Goal: Transaction & Acquisition: Purchase product/service

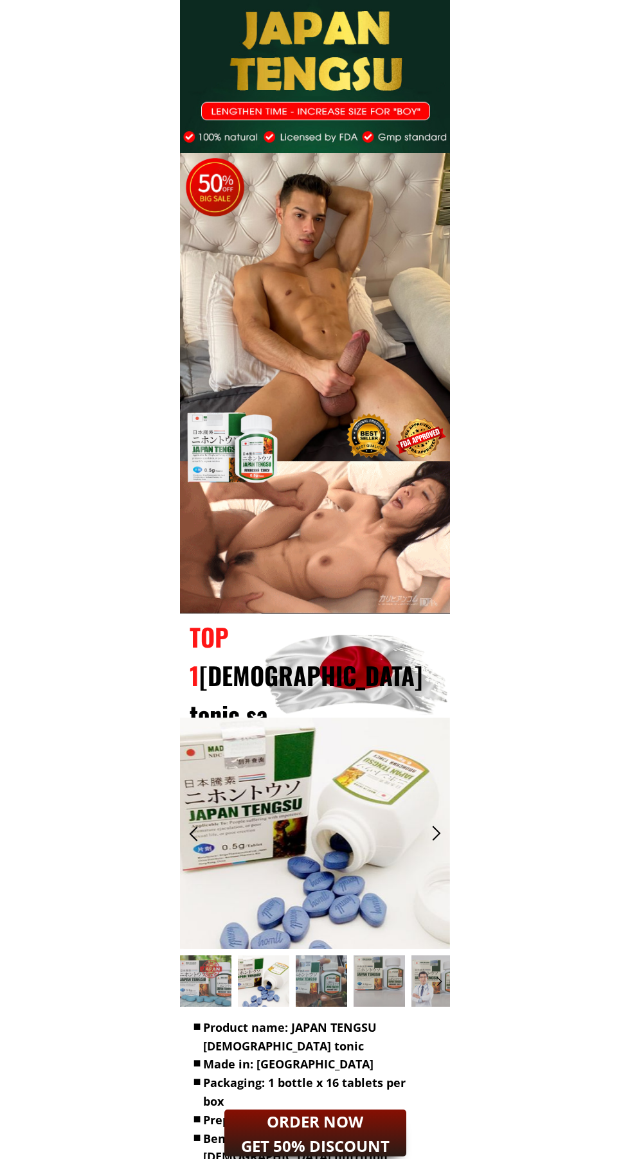
click at [282, 844] on div at bounding box center [315, 833] width 270 height 231
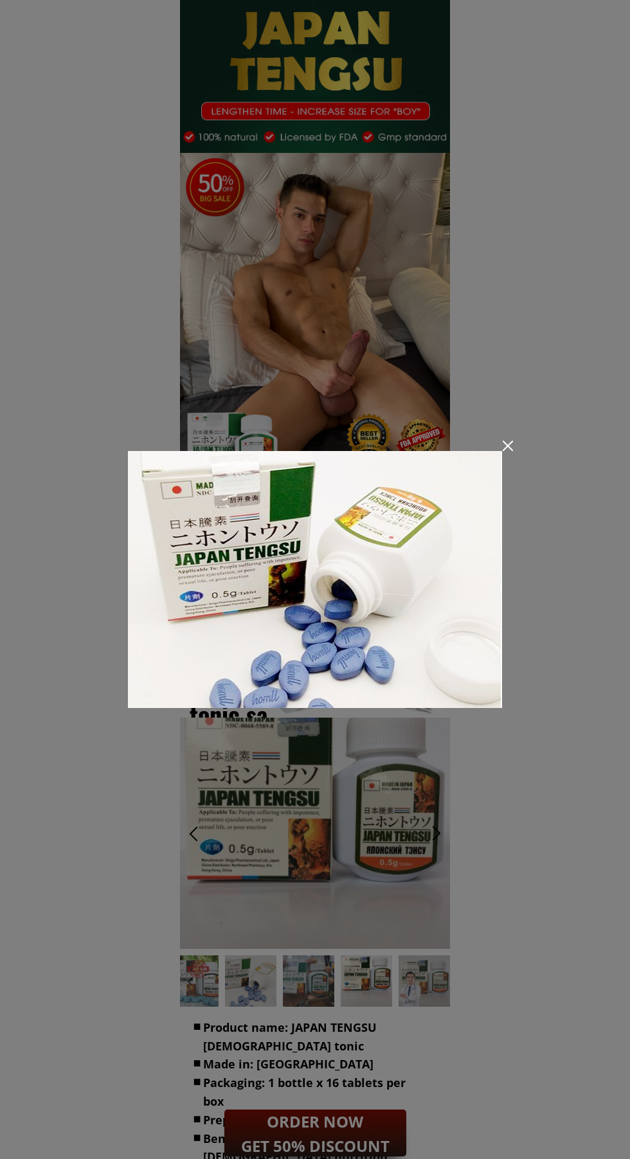
click at [265, 655] on img at bounding box center [315, 579] width 374 height 257
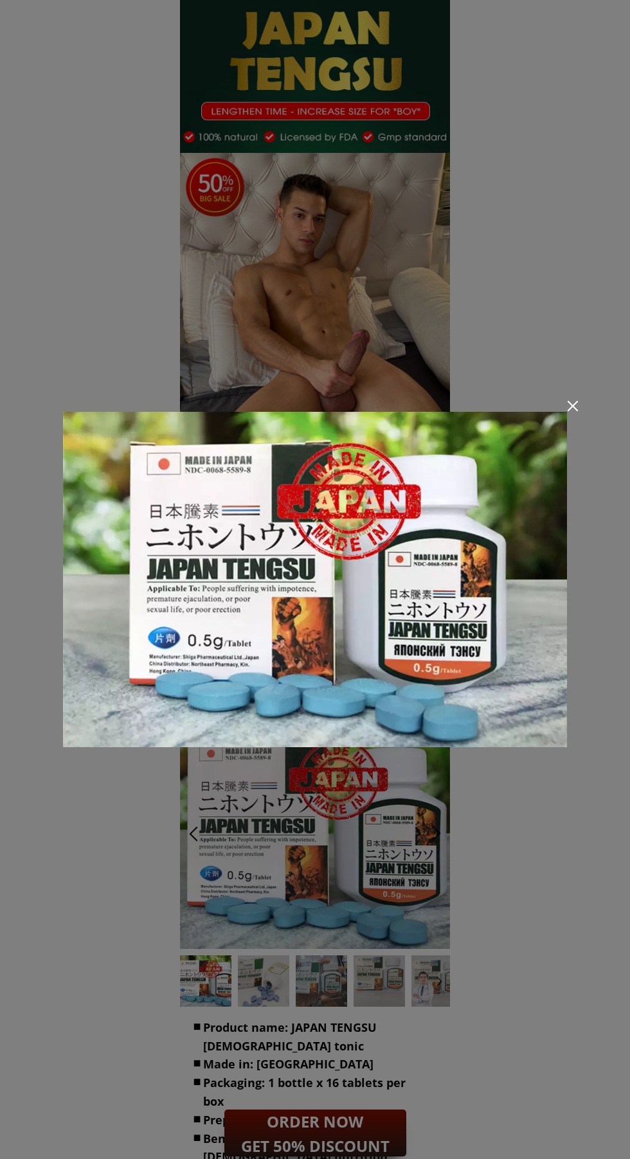
click at [167, 625] on img at bounding box center [315, 580] width 504 height 336
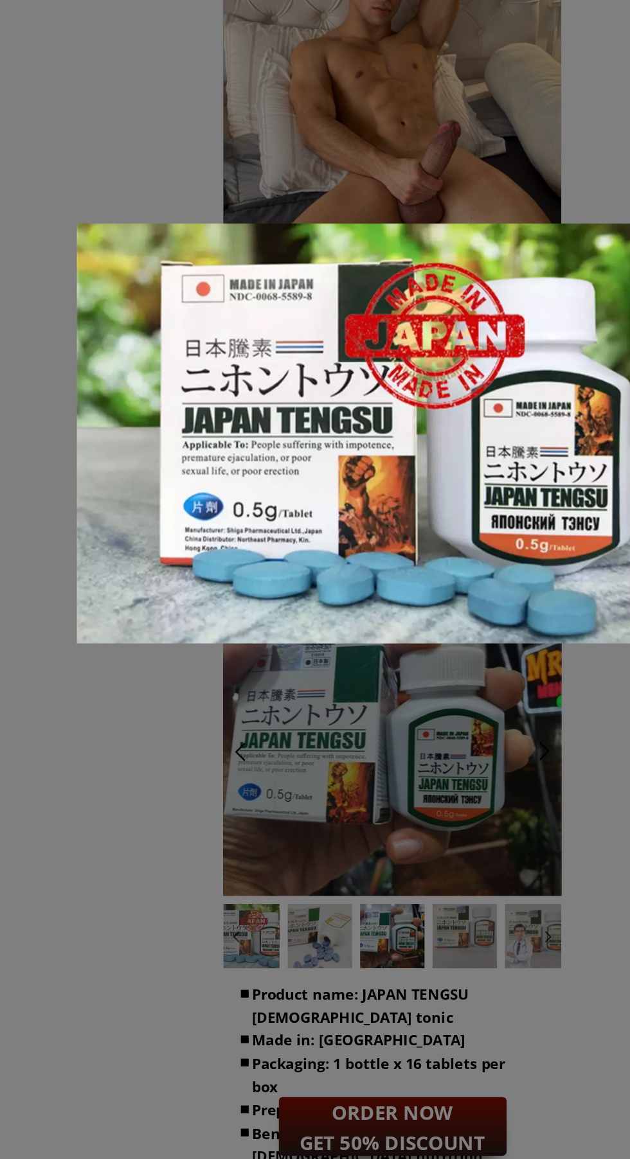
click at [434, 636] on img at bounding box center [315, 580] width 504 height 336
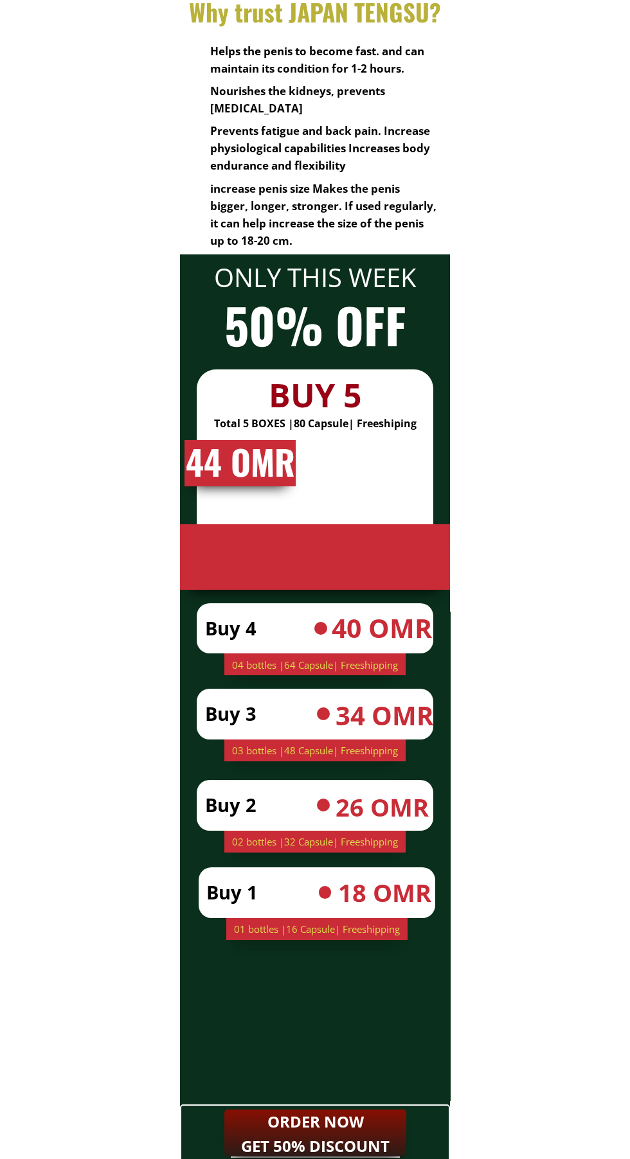
scroll to position [4177, 0]
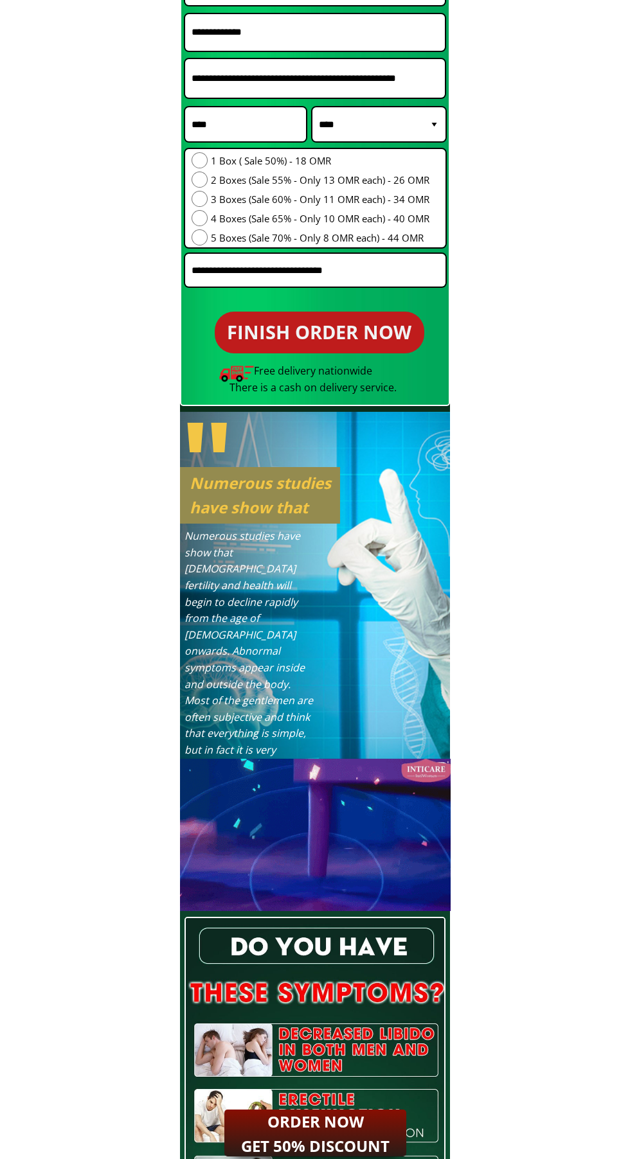
click at [320, 1127] on h2 "ORDER NOW GET 50% DISCOUNT" at bounding box center [315, 1134] width 164 height 49
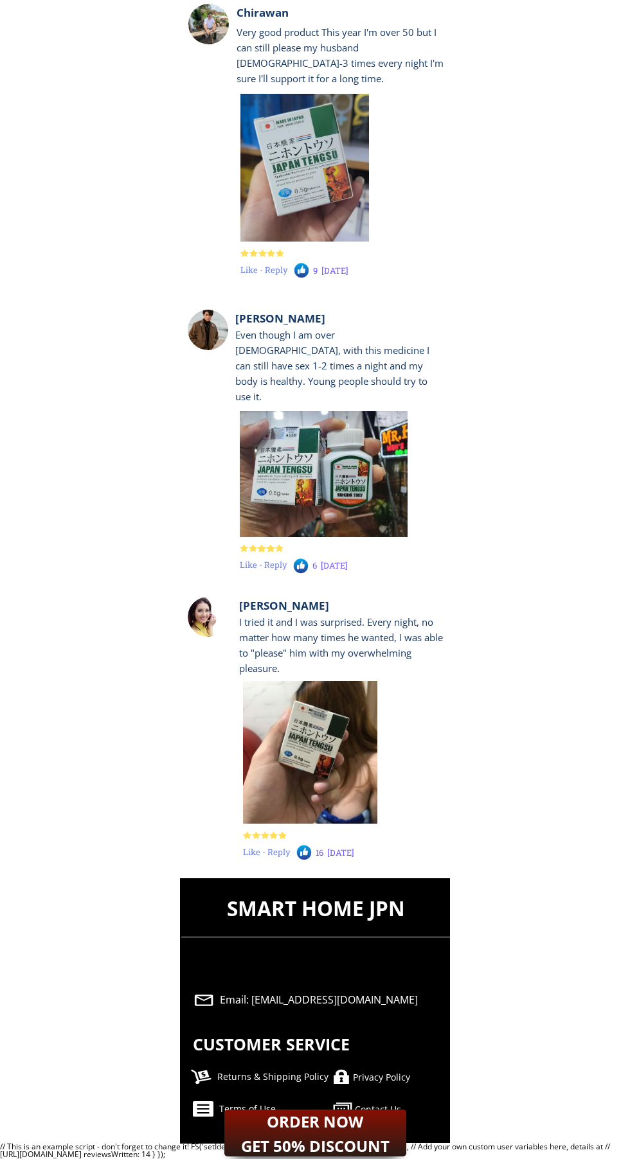
scroll to position [12117, 0]
